Goal: Information Seeking & Learning: Learn about a topic

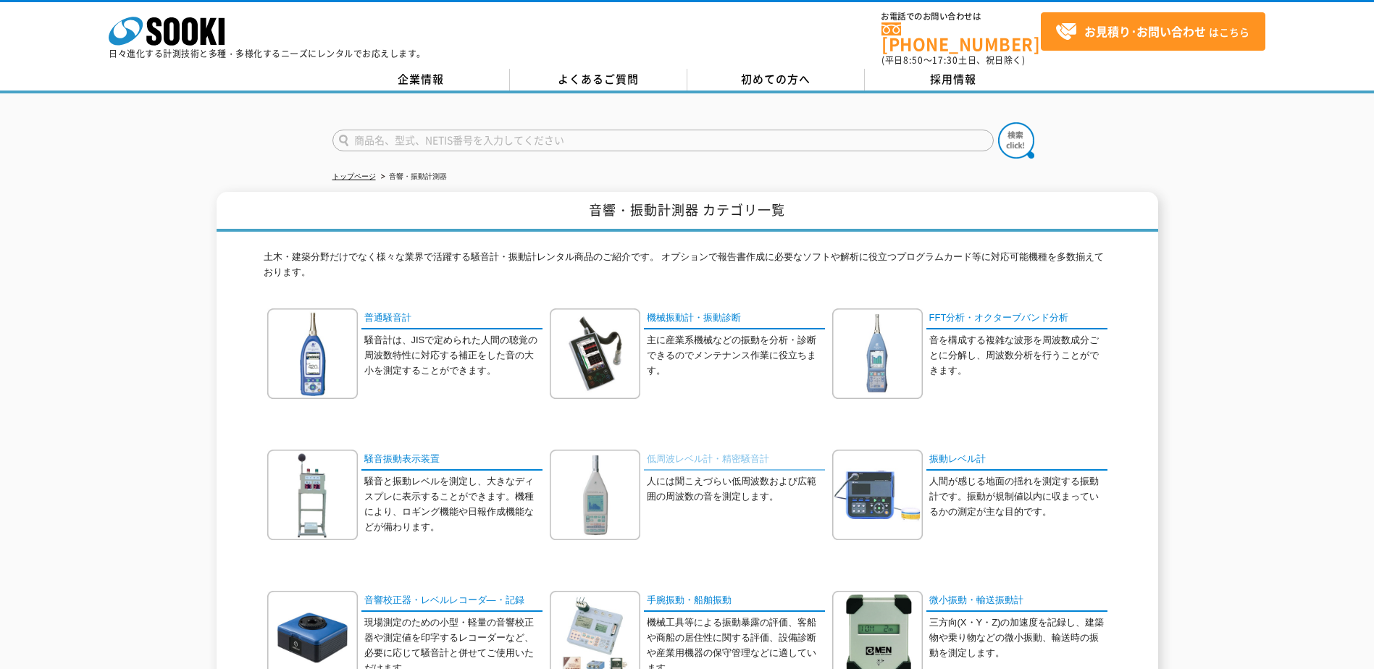
click at [690, 450] on link "低周波レベル計・精密騒音計" at bounding box center [734, 460] width 181 height 21
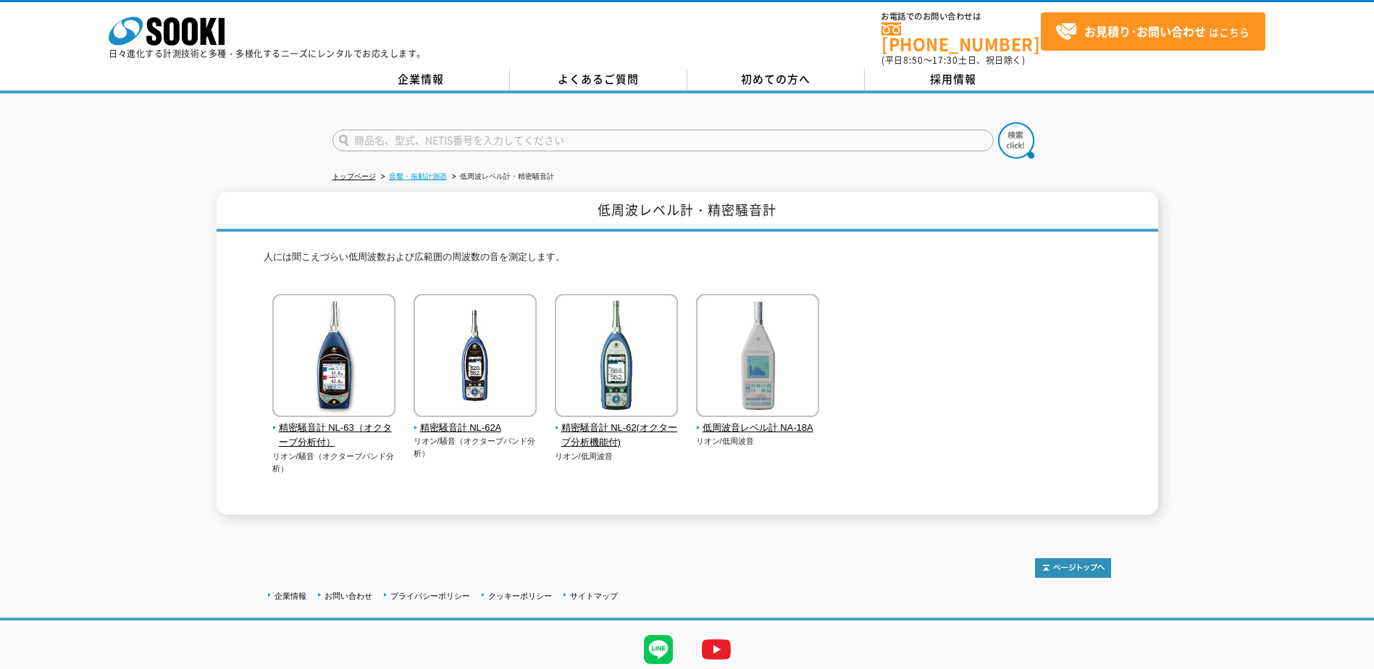
click at [433, 172] on link "音響・振動計測器" at bounding box center [418, 176] width 58 height 8
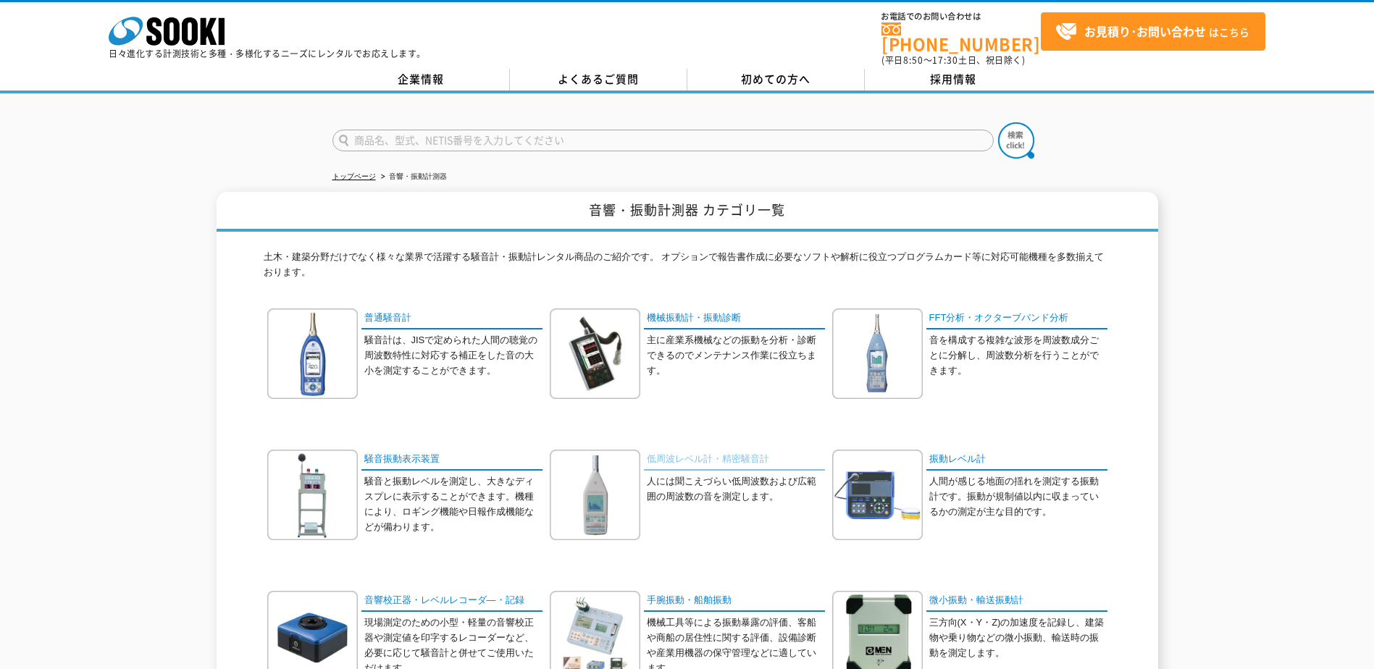
click at [729, 450] on link "低周波レベル計・精密騒音計" at bounding box center [734, 460] width 181 height 21
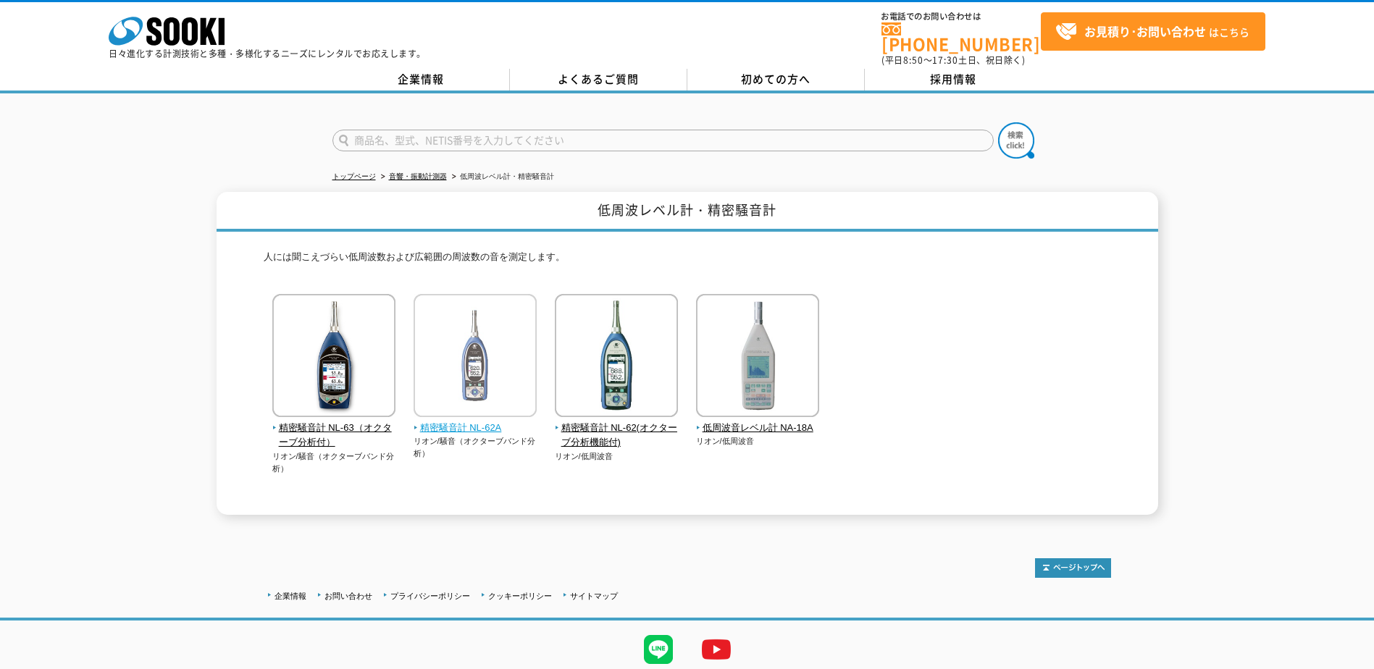
click at [475, 421] on span "精密騒音計 NL-62A" at bounding box center [476, 428] width 124 height 15
click at [405, 172] on link "音響・振動計測器" at bounding box center [418, 176] width 58 height 8
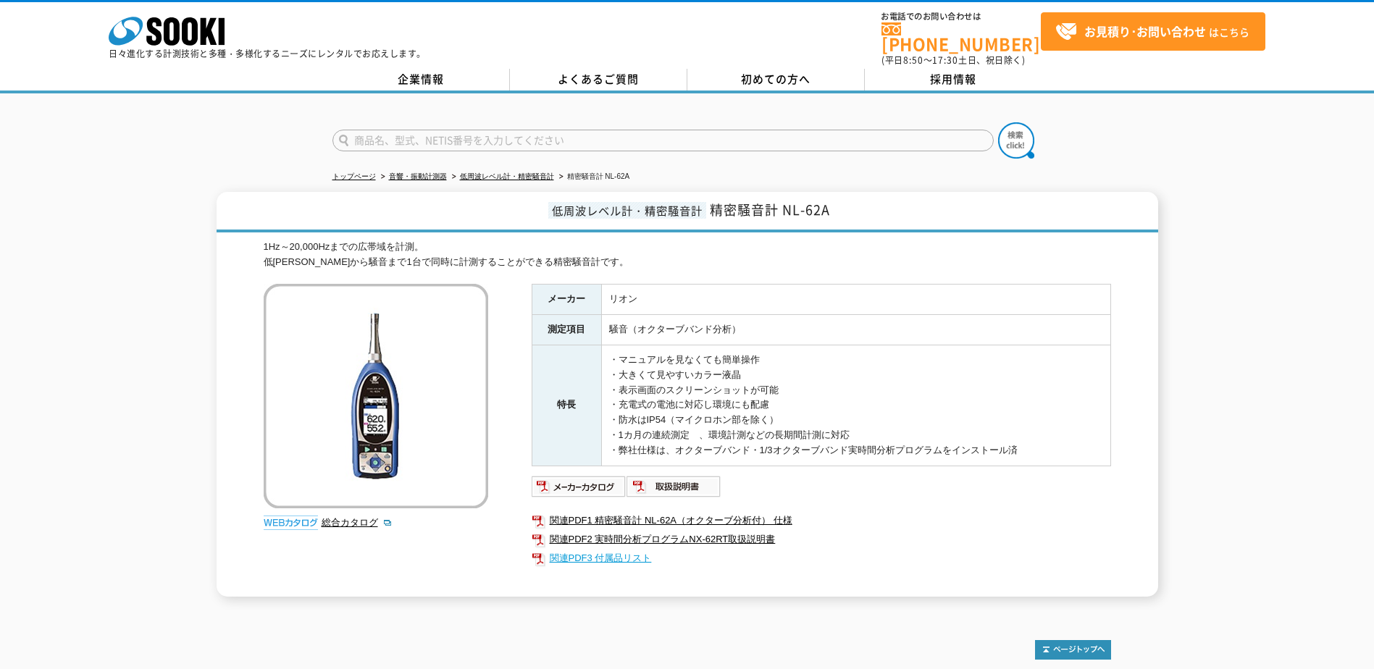
click at [579, 549] on link "関連PDF3 付属品リスト" at bounding box center [822, 558] width 580 height 19
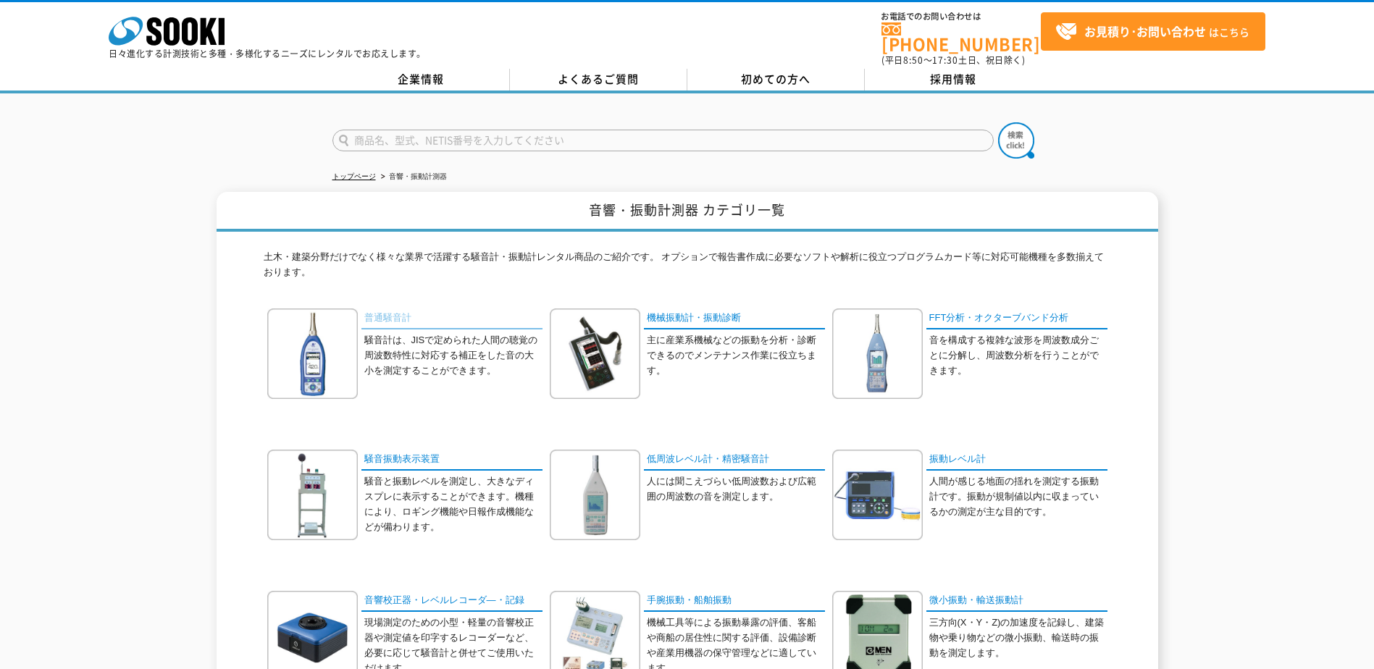
click at [393, 309] on link "普通騒音計" at bounding box center [452, 319] width 181 height 21
click at [314, 327] on img at bounding box center [312, 354] width 91 height 91
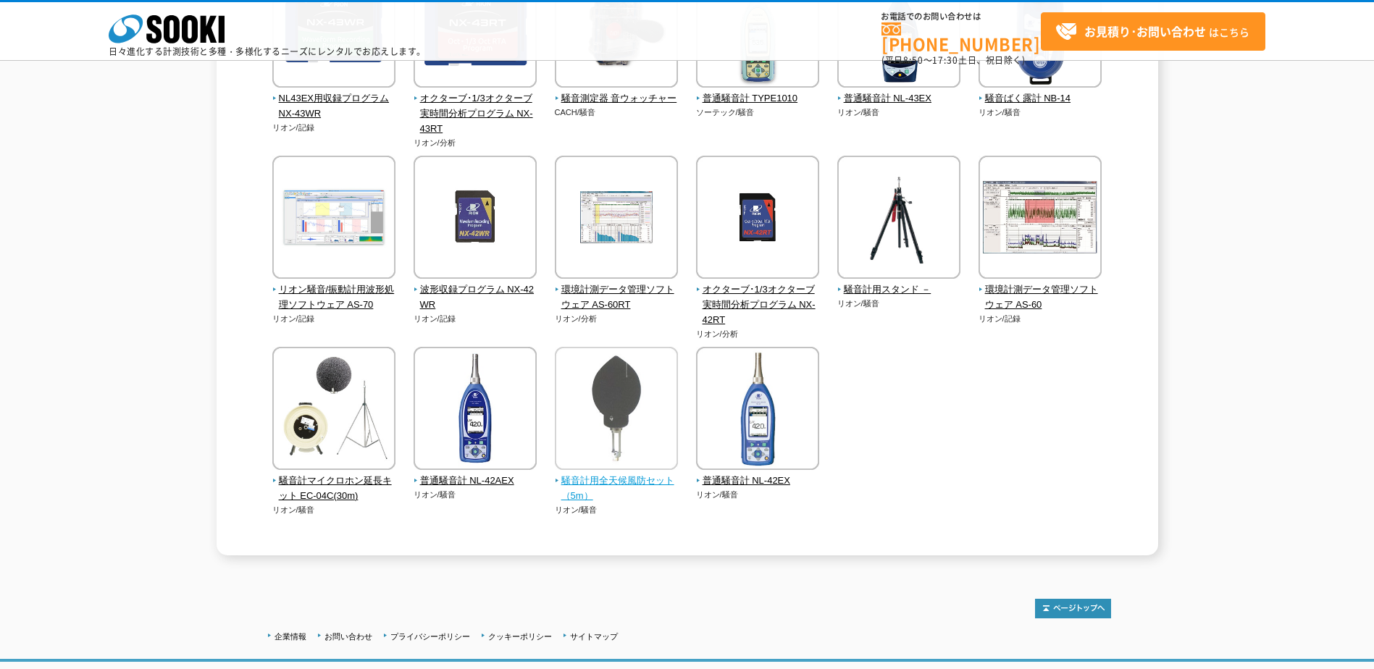
scroll to position [355, 0]
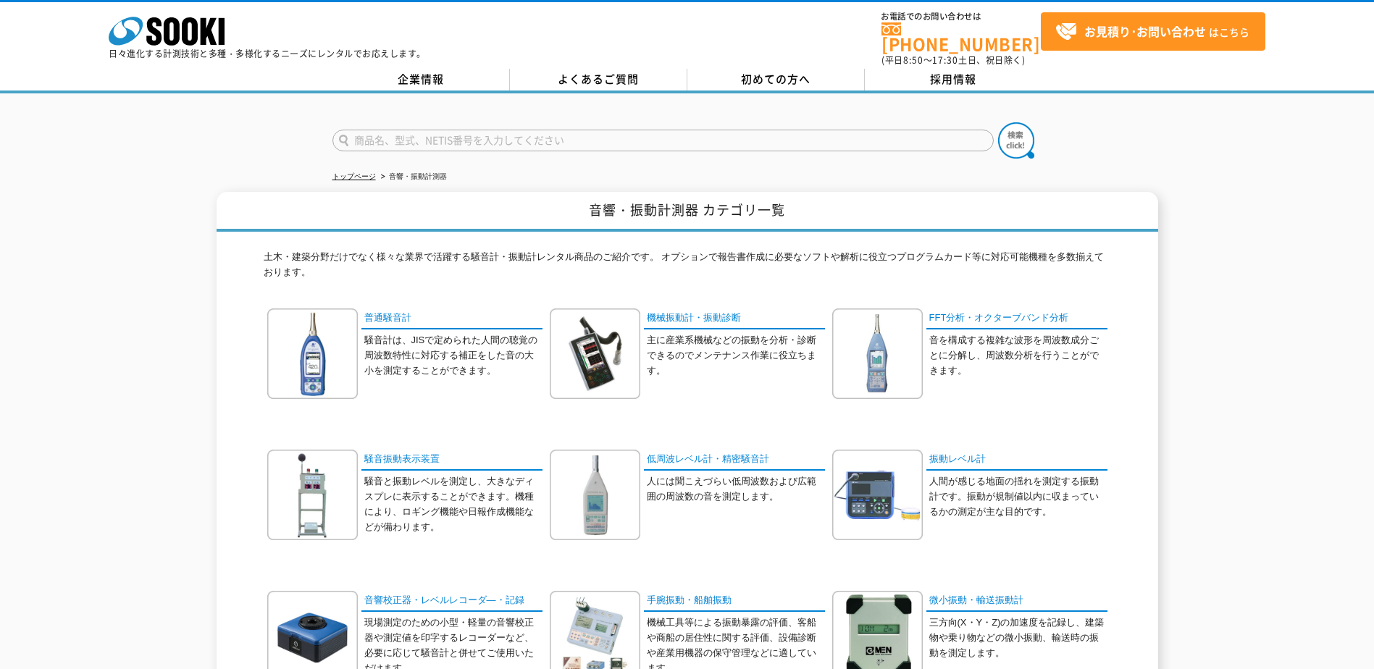
click at [466, 130] on input "text" at bounding box center [663, 141] width 661 height 22
type input "nl-53"
click at [998, 122] on button at bounding box center [1016, 140] width 36 height 36
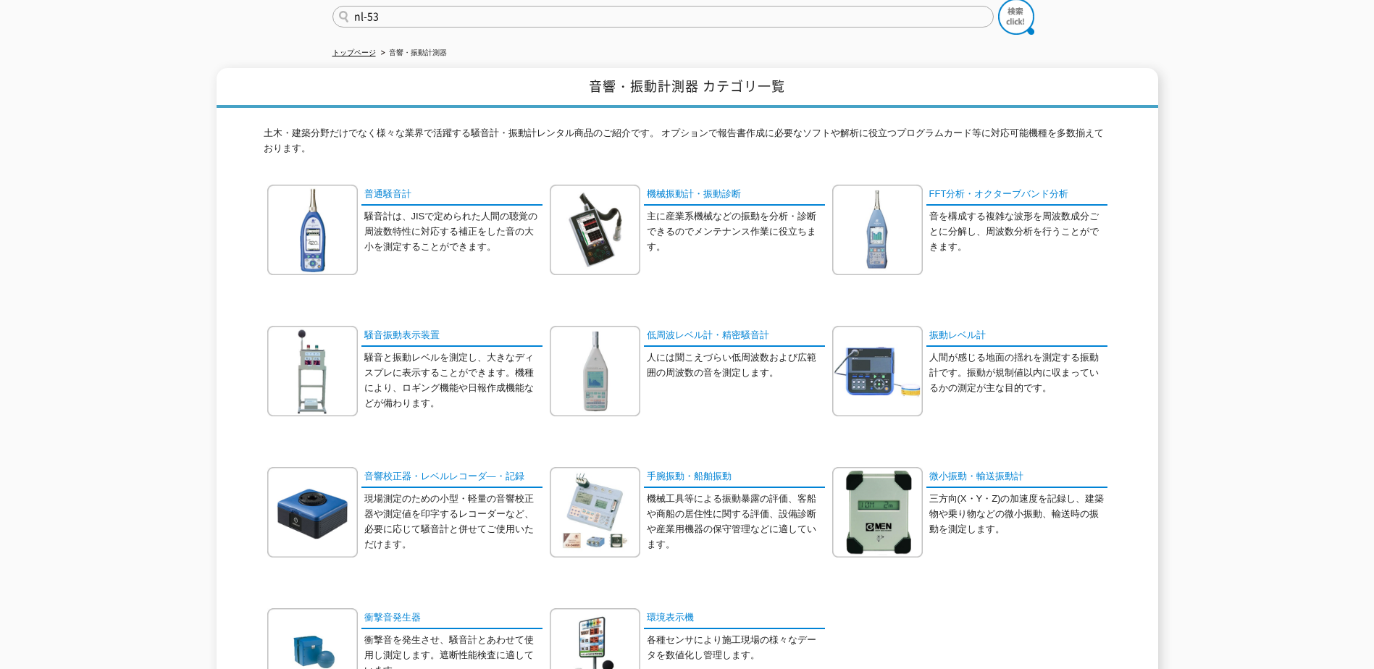
scroll to position [145, 0]
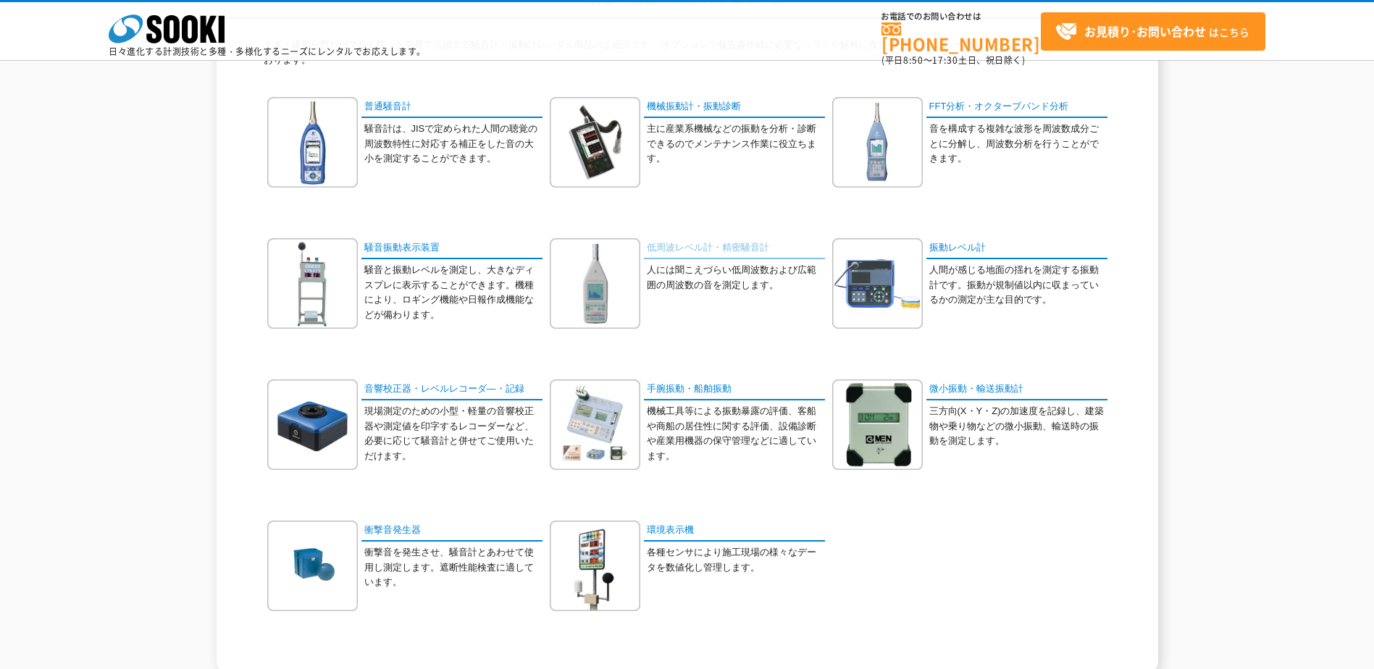
click at [745, 251] on link "低周波レベル計・精密騒音計" at bounding box center [734, 248] width 181 height 21
click at [390, 102] on link "普通騒音計" at bounding box center [452, 107] width 181 height 21
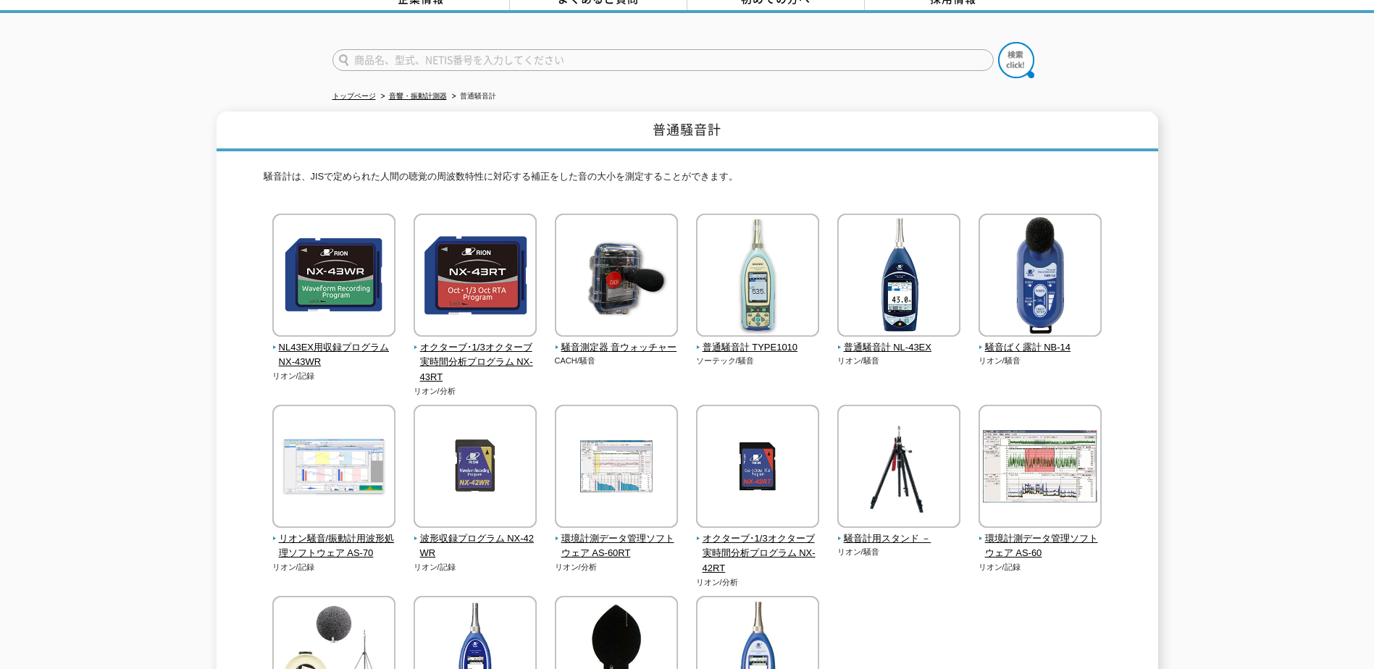
scroll to position [72, 0]
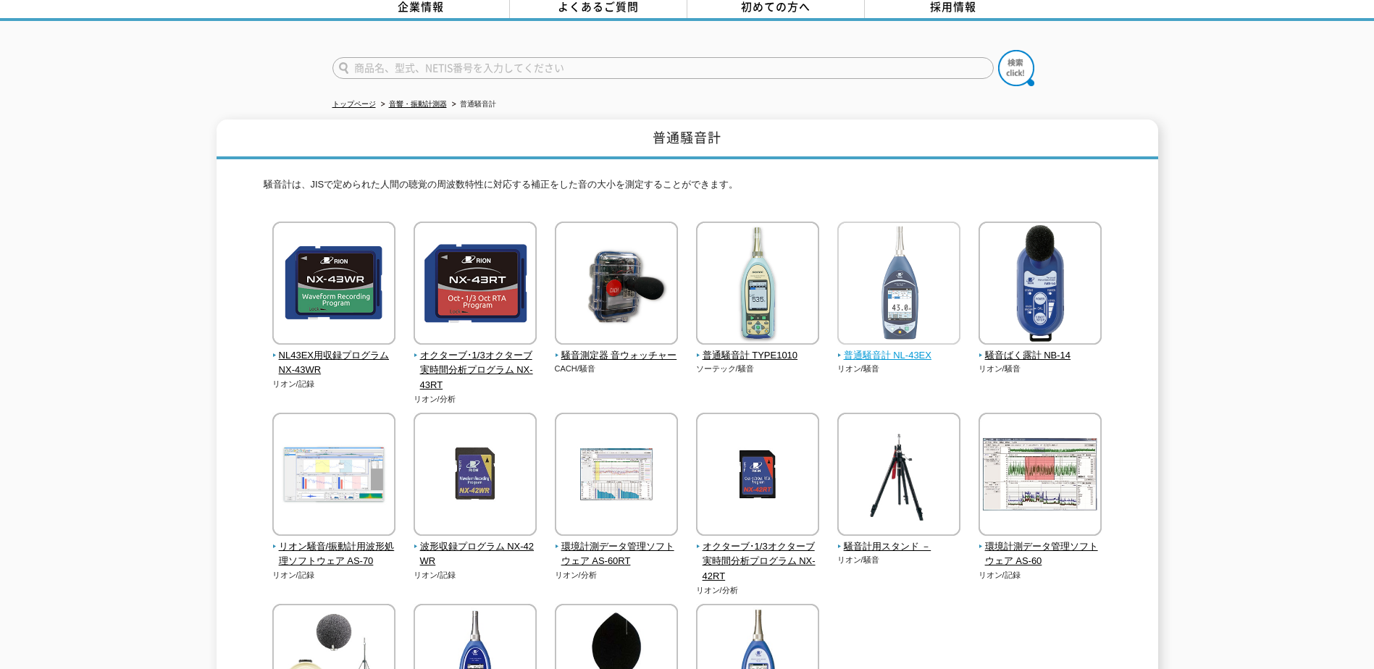
click at [912, 348] on span "普通騒音計 NL-43EX" at bounding box center [899, 355] width 124 height 15
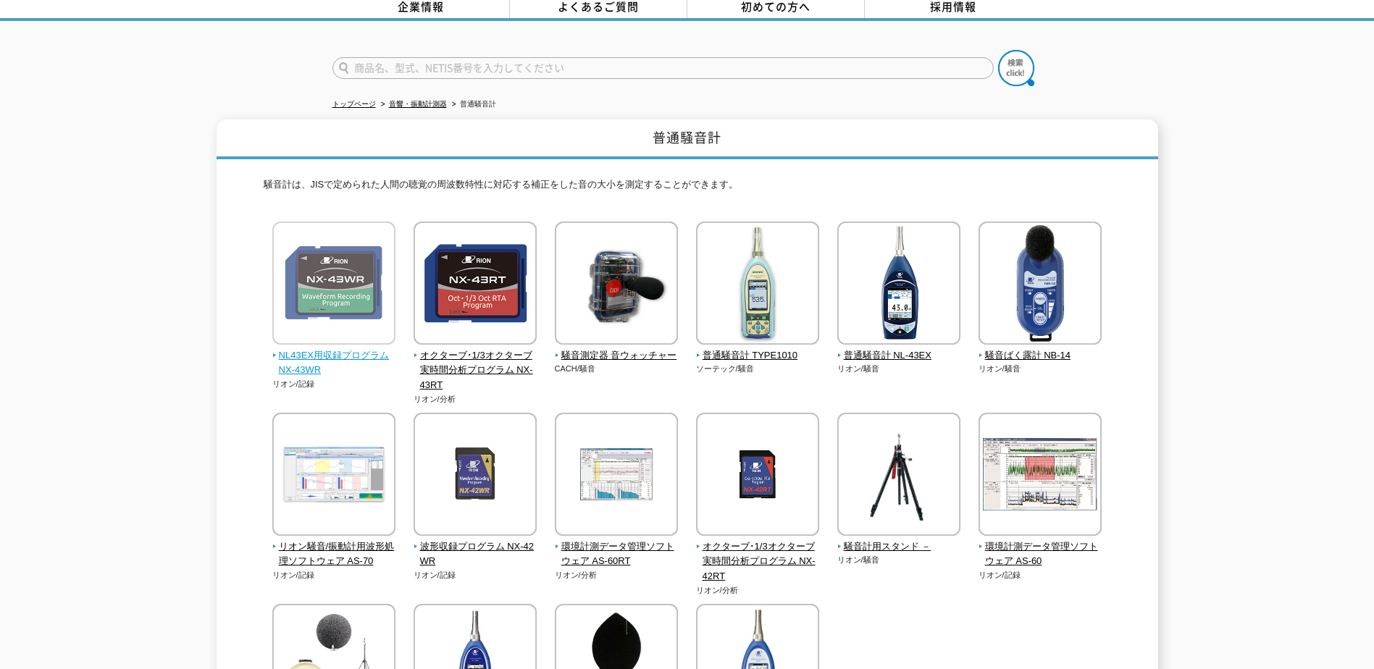
click at [340, 348] on span "NL43EX用収録プログラム NX-43WR" at bounding box center [334, 363] width 124 height 30
click at [1284, 250] on div "普通騒音計 騒音計は、JISで定められた人間の聴覚の周波数特性に対応する補正をした音の大小を測定することができます。 NL43EX用収録プログラム NX-43…" at bounding box center [687, 466] width 1374 height 693
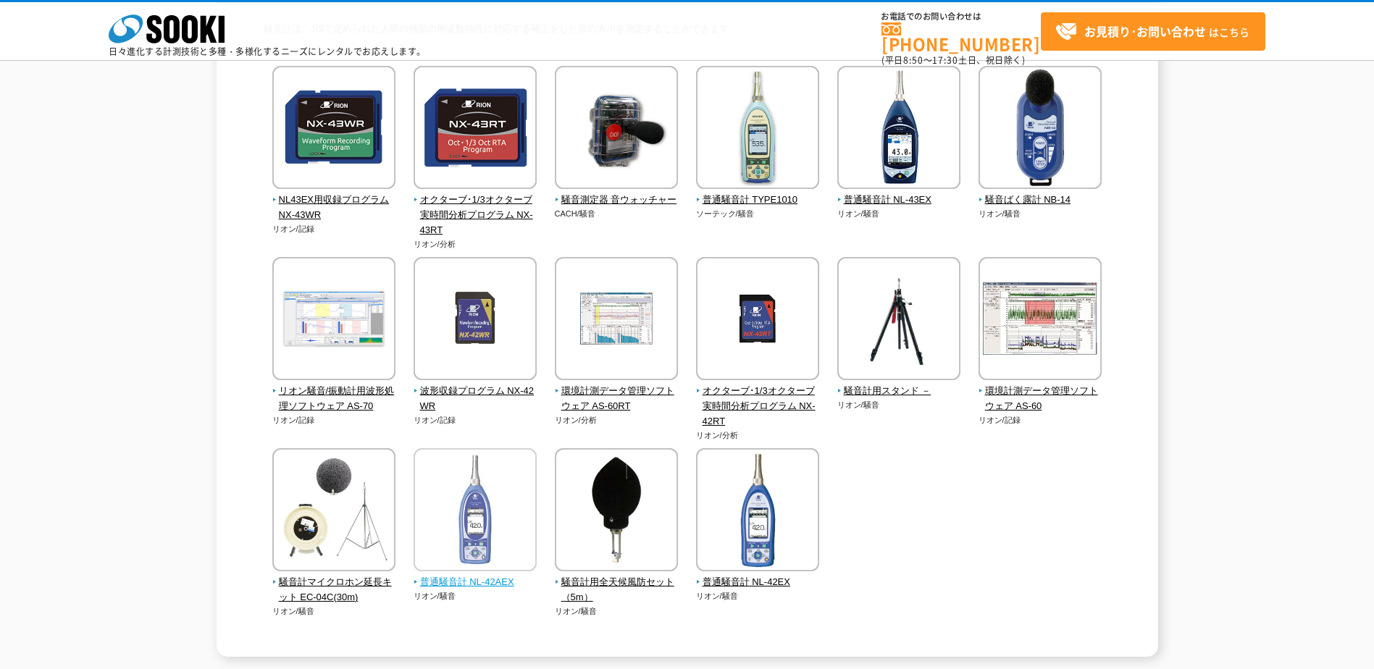
scroll to position [0, 0]
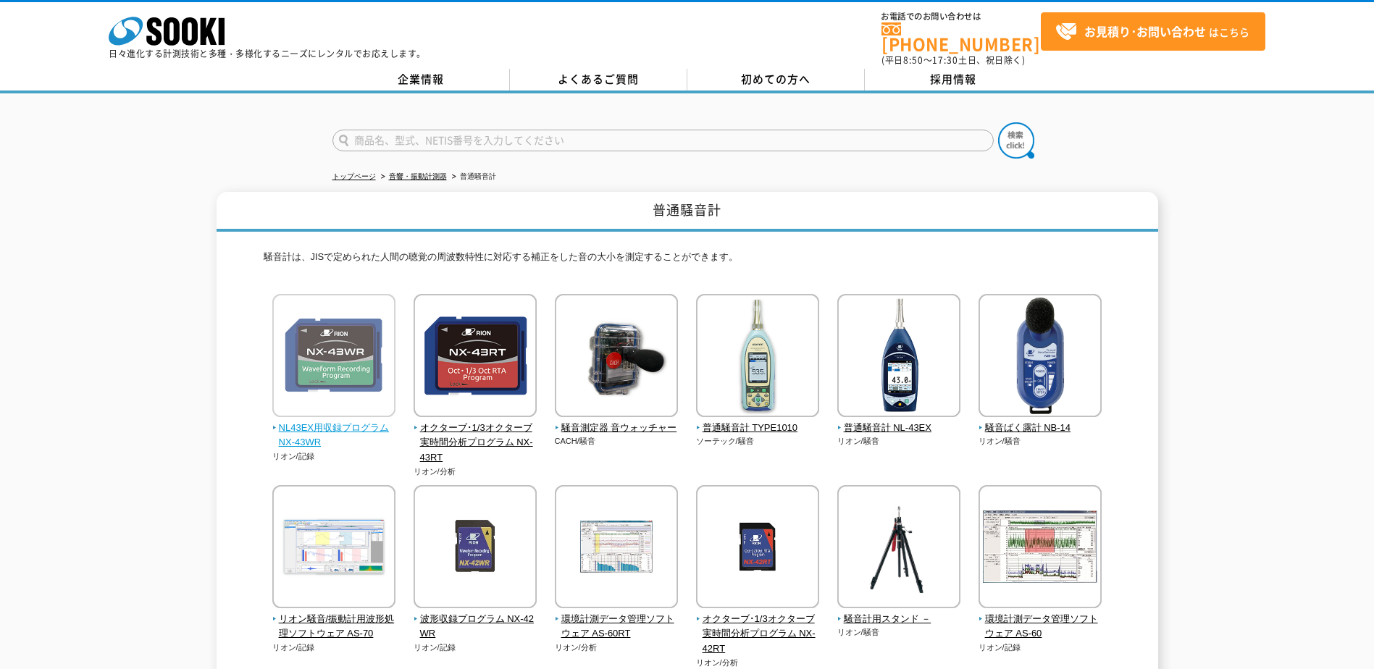
click at [364, 421] on span "NL43EX用収録プログラム NX-43WR" at bounding box center [334, 436] width 124 height 30
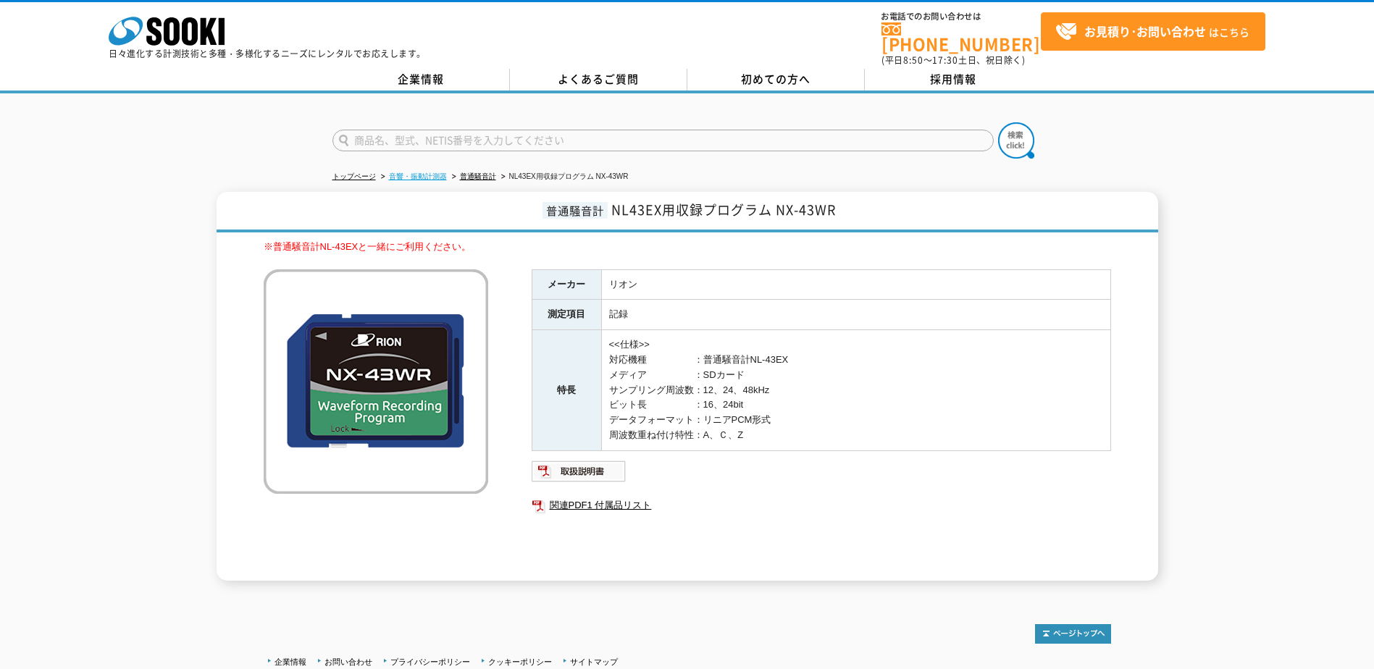
click at [421, 175] on ul "トップページ 音響・振動計測器 普通騒音計 NL43EX用収録プログラム NX-43WR" at bounding box center [688, 177] width 710 height 30
click at [422, 172] on link "音響・振動計測器" at bounding box center [418, 176] width 58 height 8
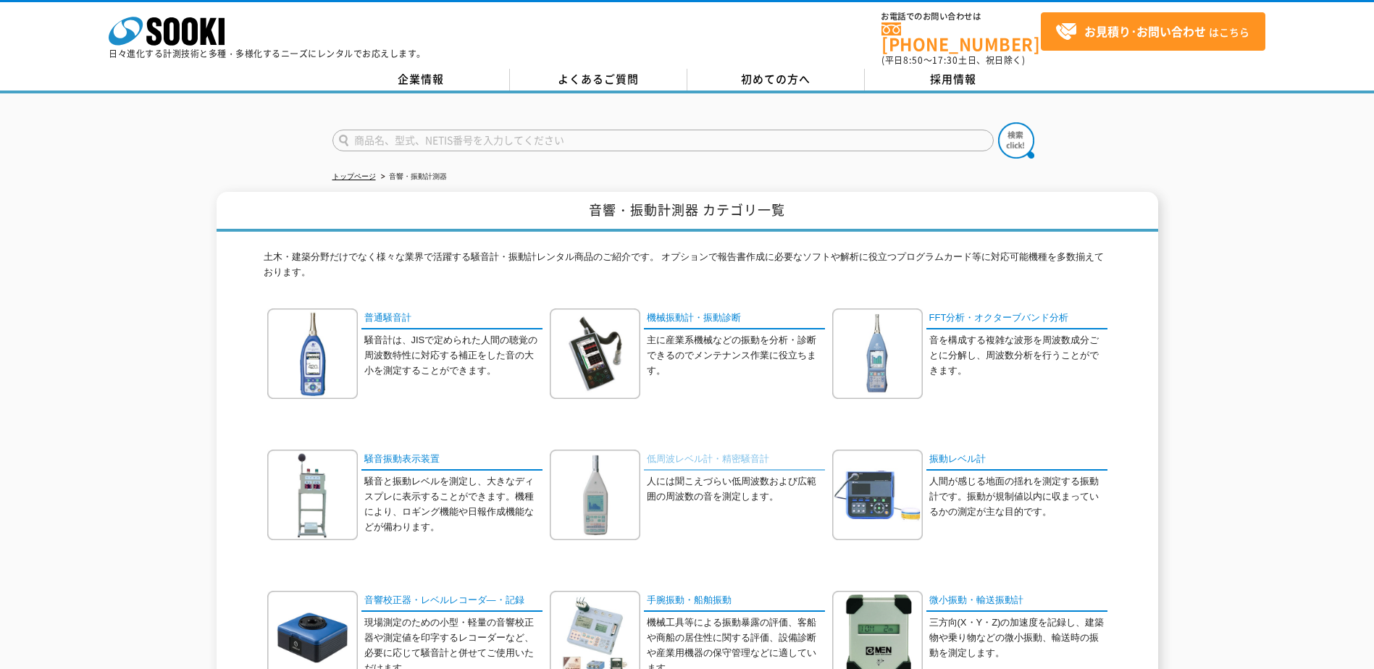
drag, startPoint x: 723, startPoint y: 440, endPoint x: 721, endPoint y: 449, distance: 9.7
click at [723, 440] on div "普通騒音計 騒音計は、JISで定められた人間の聴覚の周波数特性に対応する補正をした音の大小を測定することができます。" at bounding box center [688, 591] width 848 height 565
click at [721, 450] on link "低周波レベル計・精密騒音計" at bounding box center [734, 460] width 181 height 21
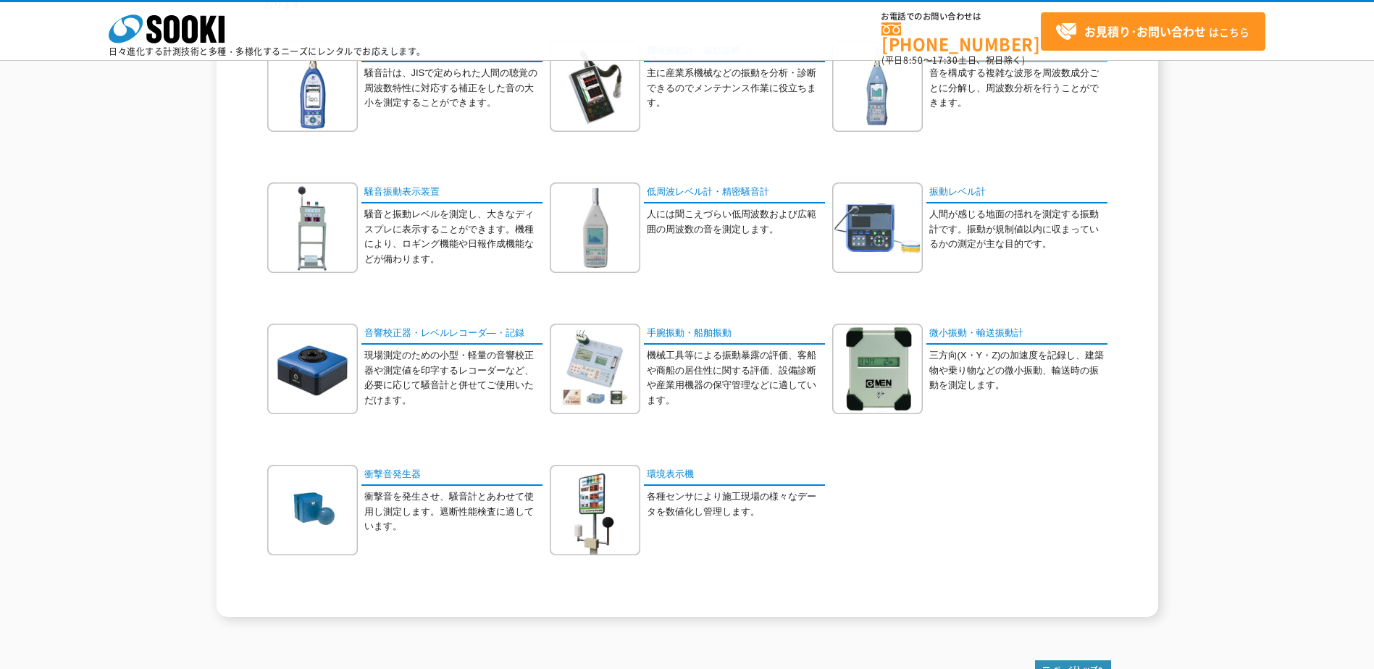
scroll to position [138, 0]
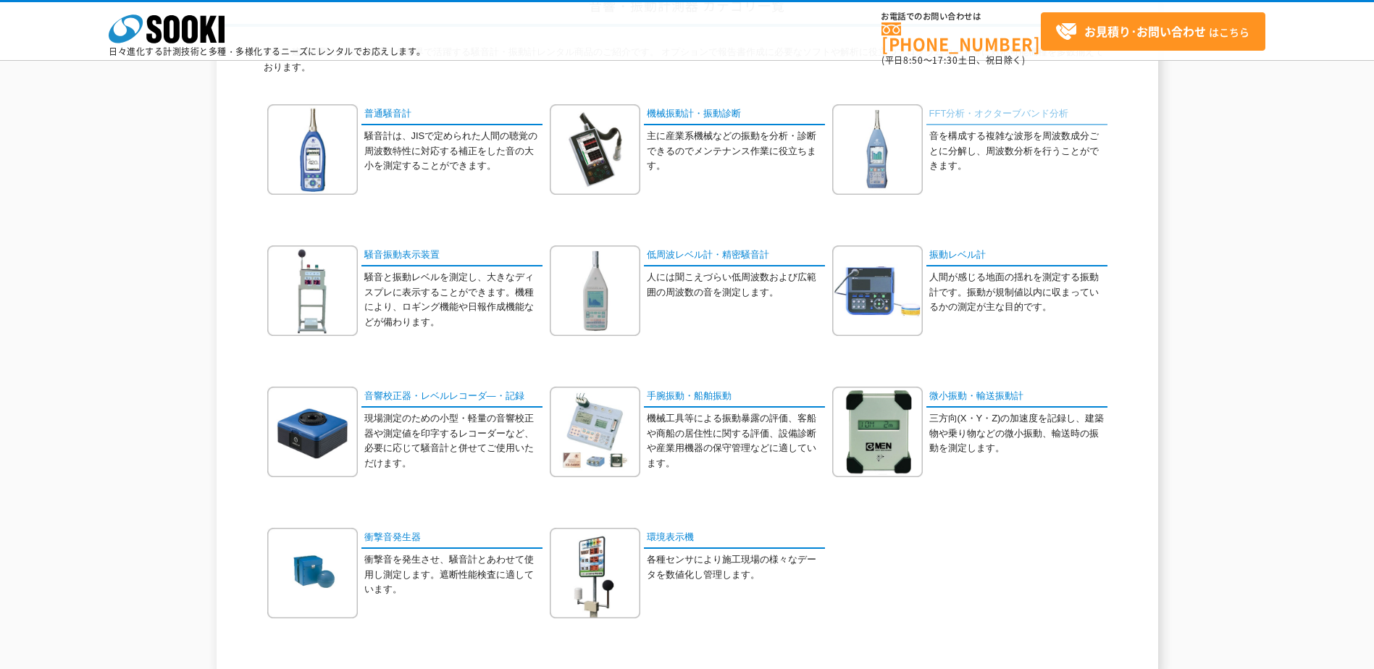
click at [1010, 108] on link "FFT分析・オクターブバンド分析" at bounding box center [1017, 114] width 181 height 21
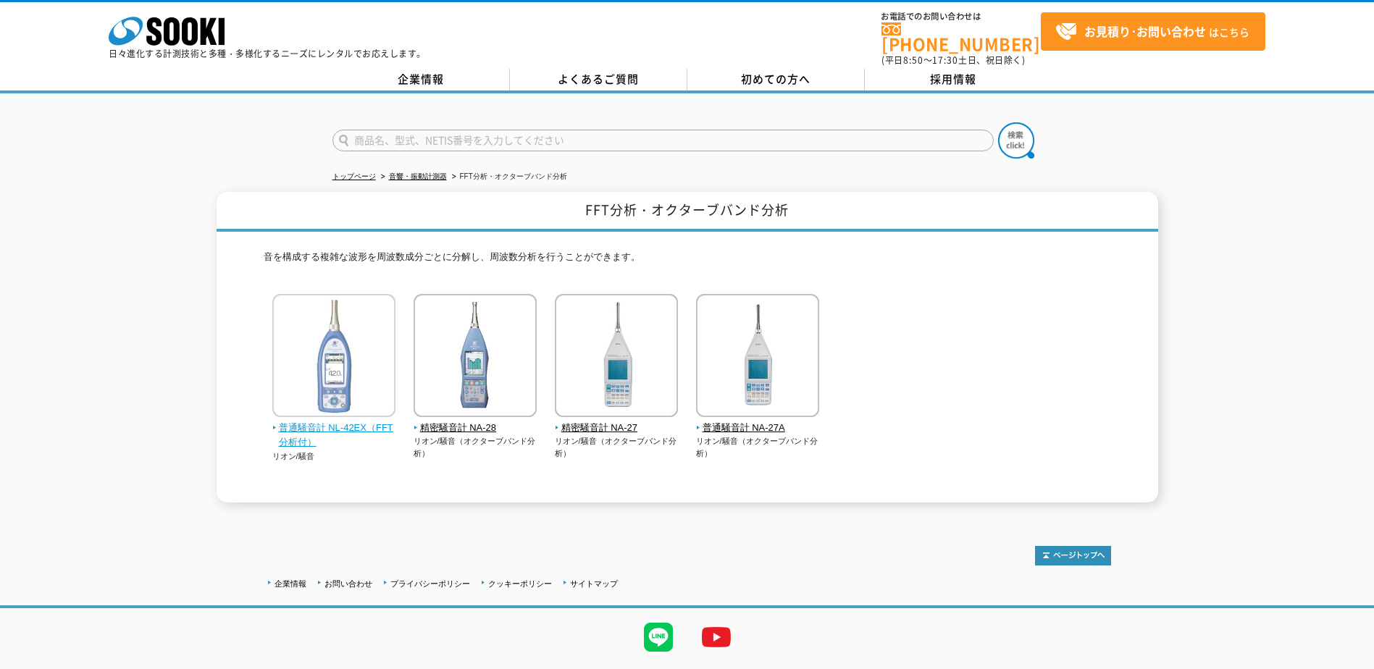
click at [333, 421] on span "普通騒音計 NL-42EX（FFT分析付）" at bounding box center [334, 436] width 124 height 30
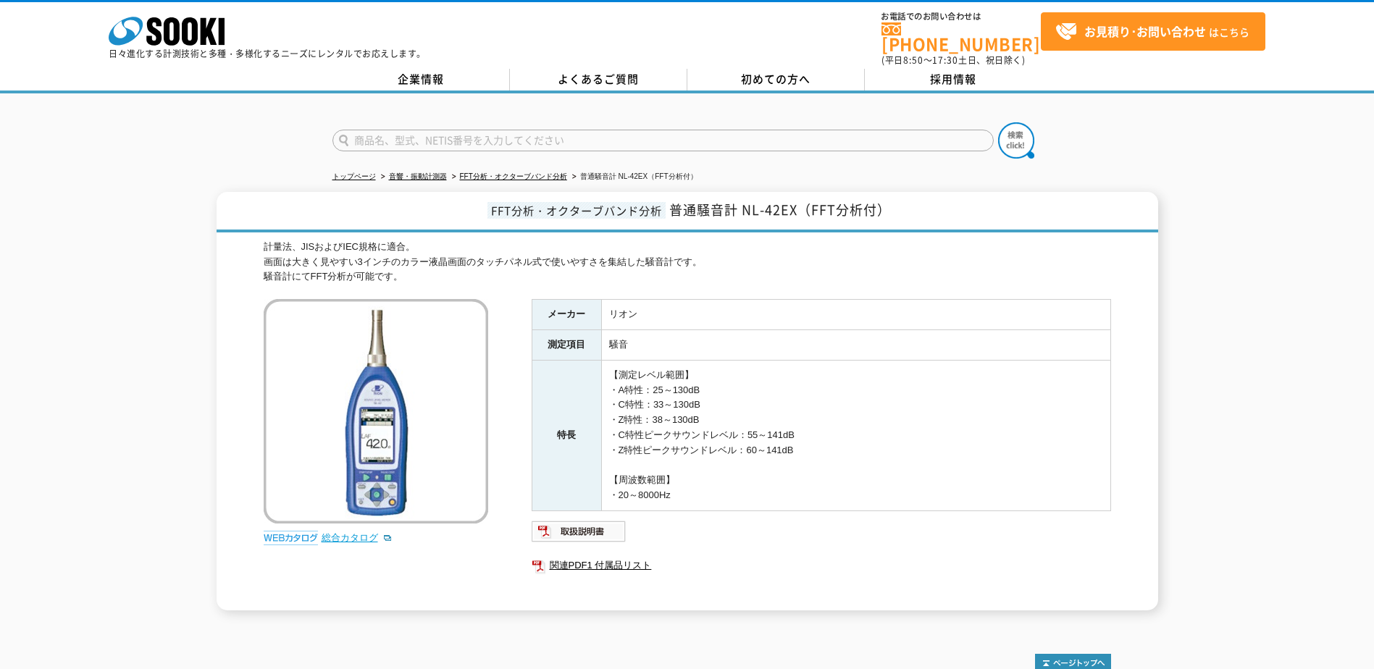
click at [355, 532] on link "総合カタログ" at bounding box center [357, 537] width 71 height 11
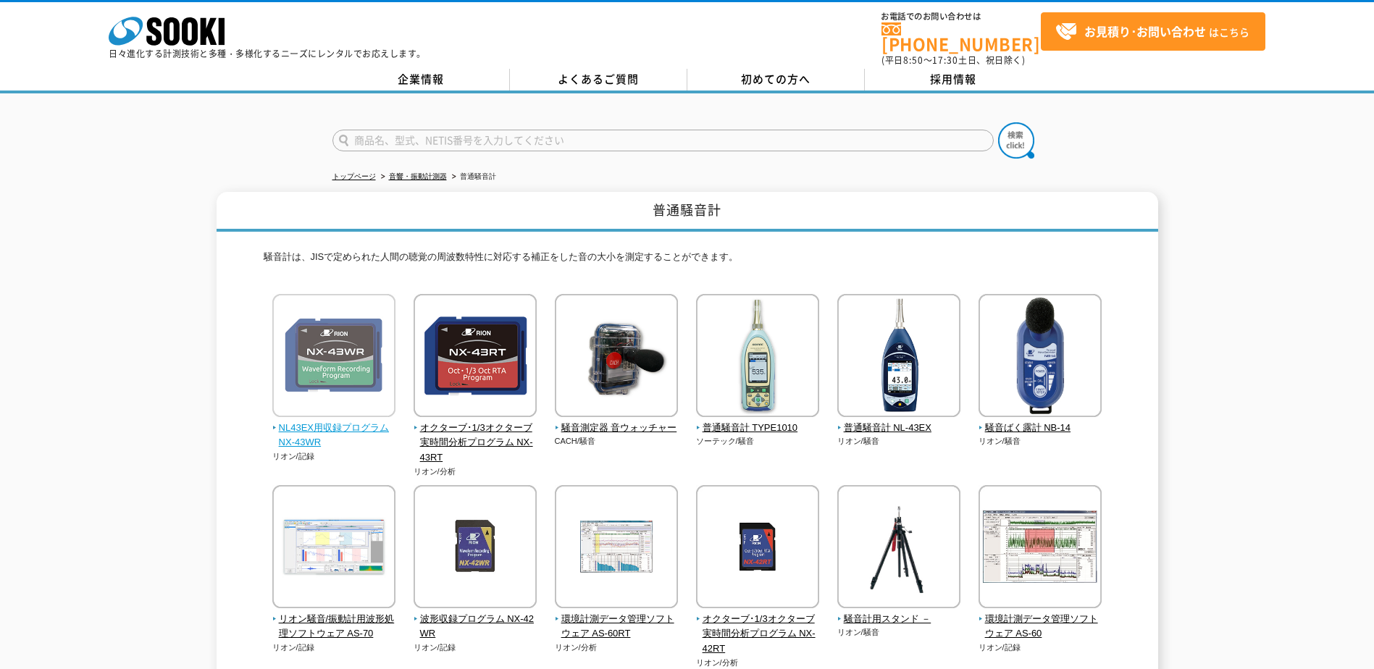
click at [311, 439] on span "NL43EX用収録プログラム NX-43WR" at bounding box center [334, 436] width 124 height 30
